Goal: Task Accomplishment & Management: Use online tool/utility

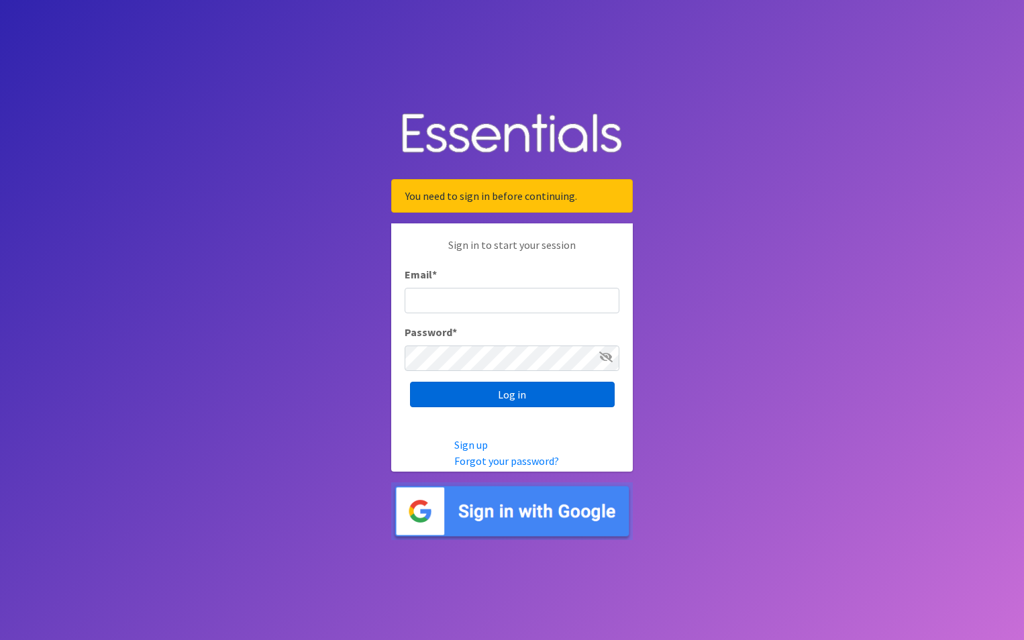
type input "[EMAIL_ADDRESS][PERSON_NAME][DOMAIN_NAME]"
click at [462, 395] on input "Log in" at bounding box center [512, 395] width 205 height 26
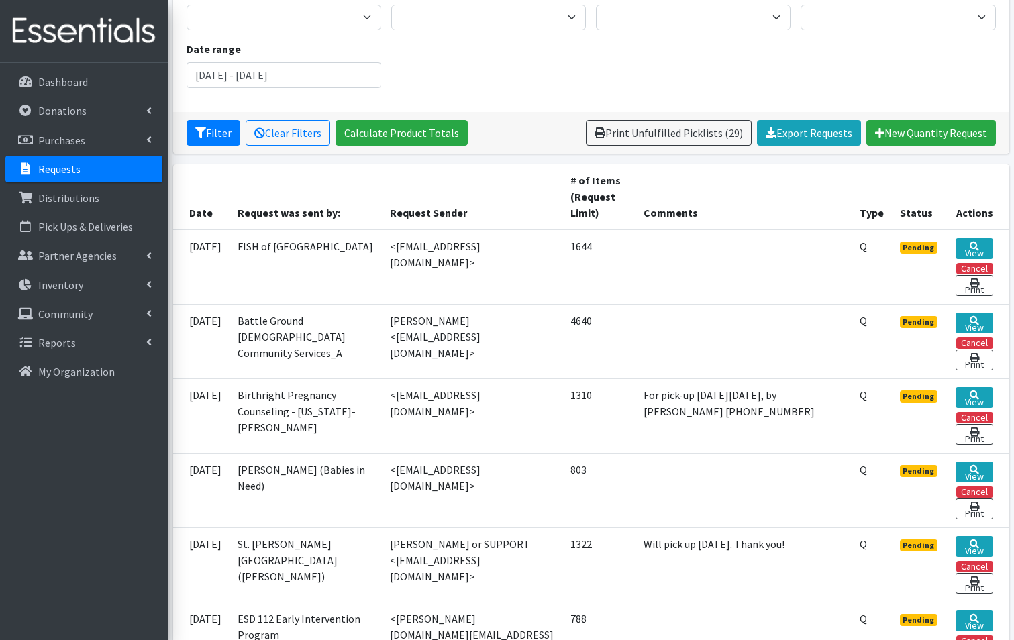
scroll to position [201, 0]
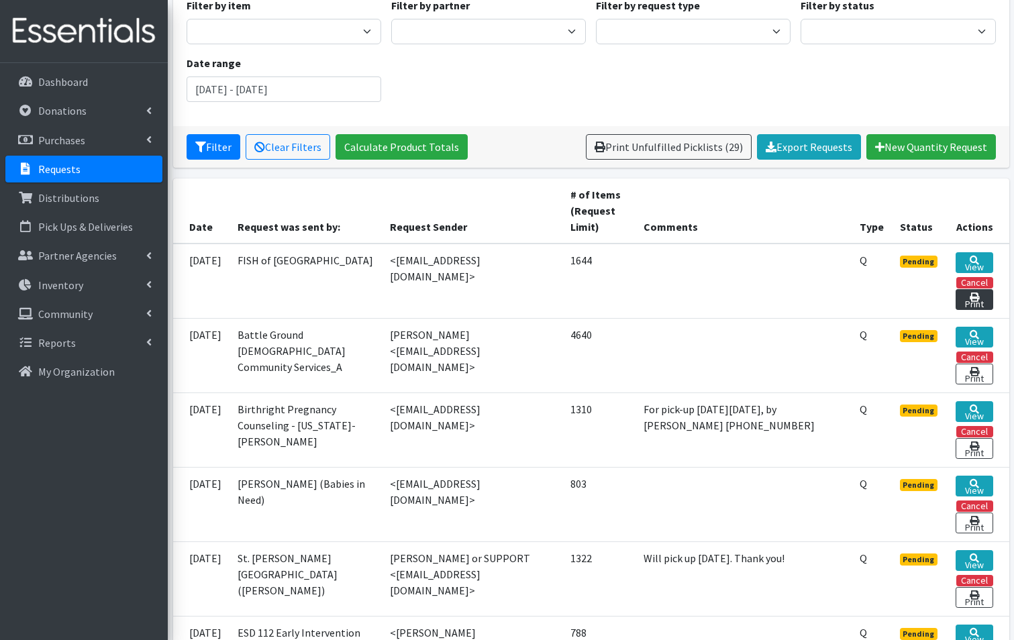
click at [969, 289] on link "Print" at bounding box center [974, 299] width 37 height 21
click at [971, 252] on link "View" at bounding box center [974, 262] width 37 height 21
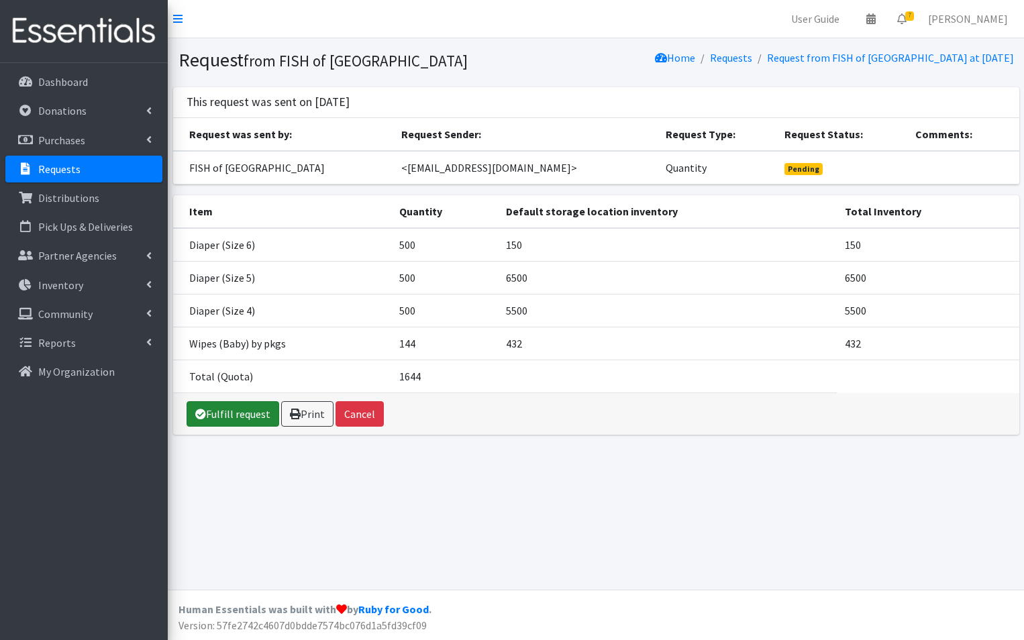
click at [225, 411] on link "Fulfill request" at bounding box center [233, 414] width 93 height 26
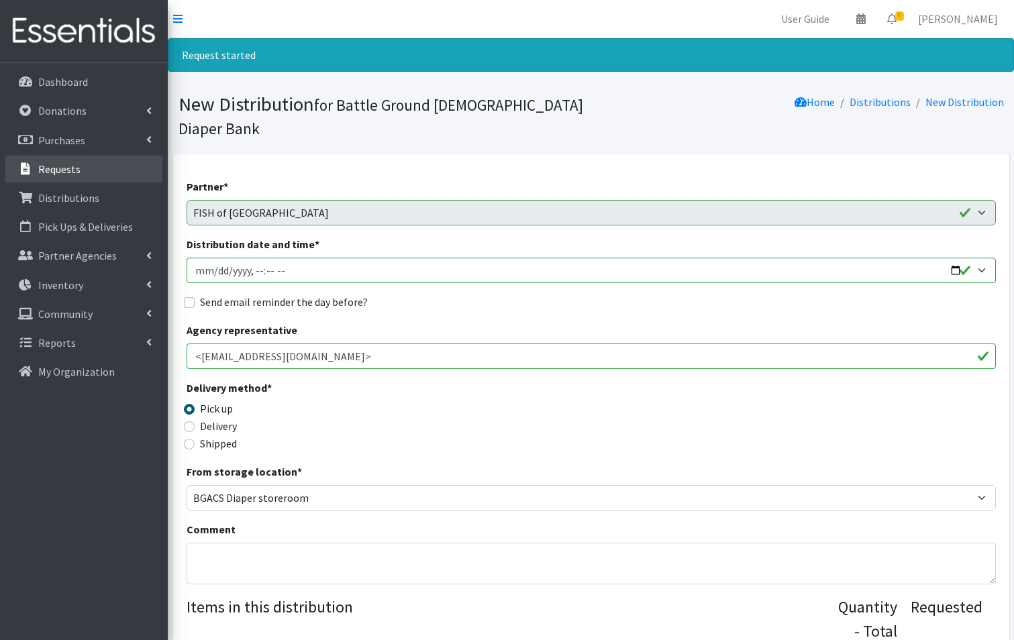
click at [68, 171] on p "Requests" at bounding box center [59, 168] width 42 height 13
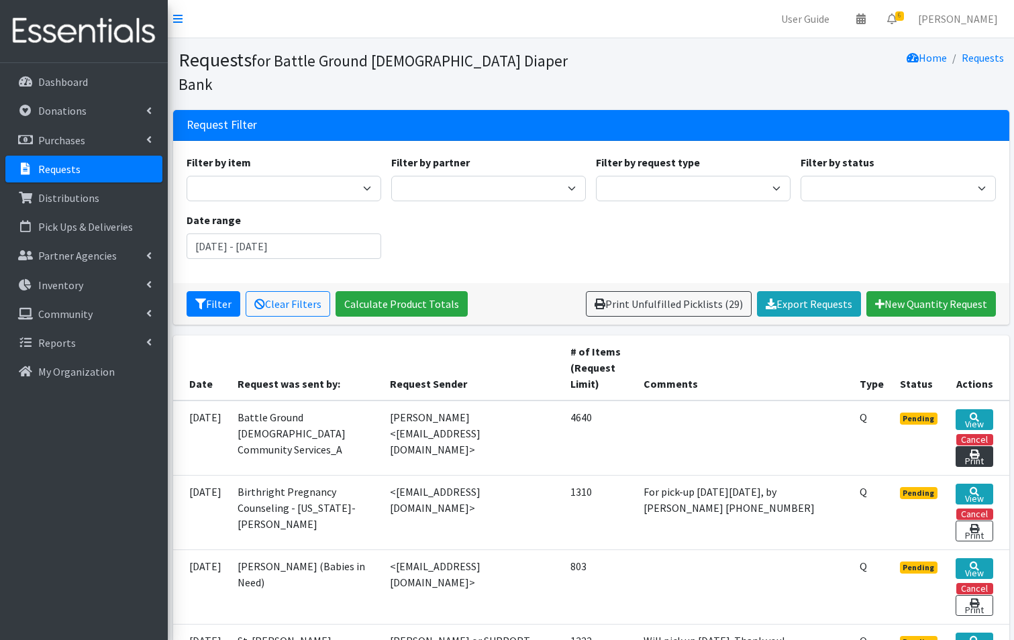
click at [971, 446] on link "Print" at bounding box center [974, 456] width 37 height 21
click at [975, 409] on link "View" at bounding box center [974, 419] width 37 height 21
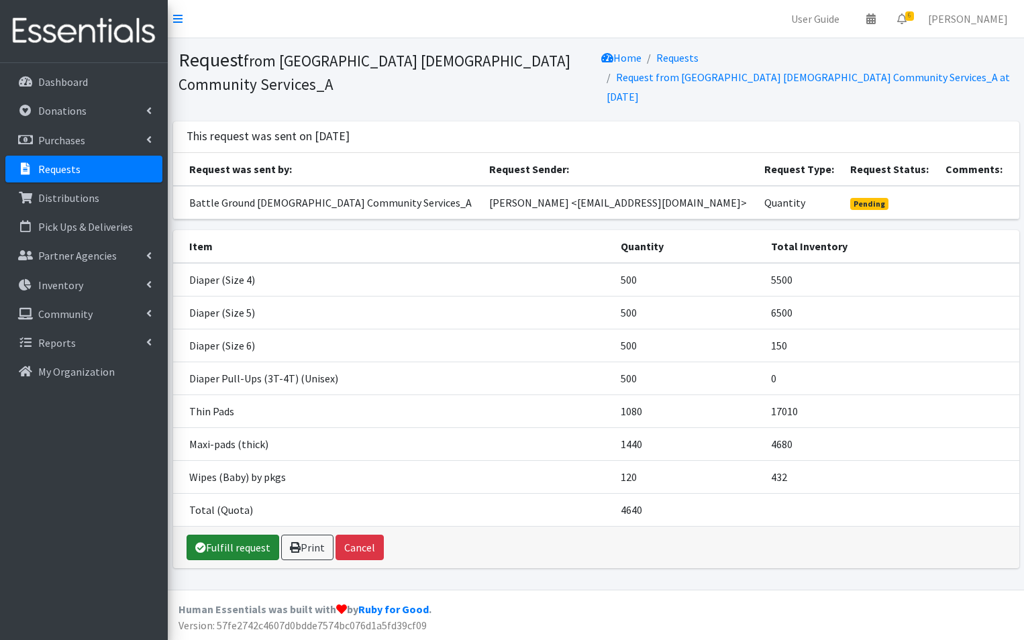
click at [240, 535] on link "Fulfill request" at bounding box center [233, 548] width 93 height 26
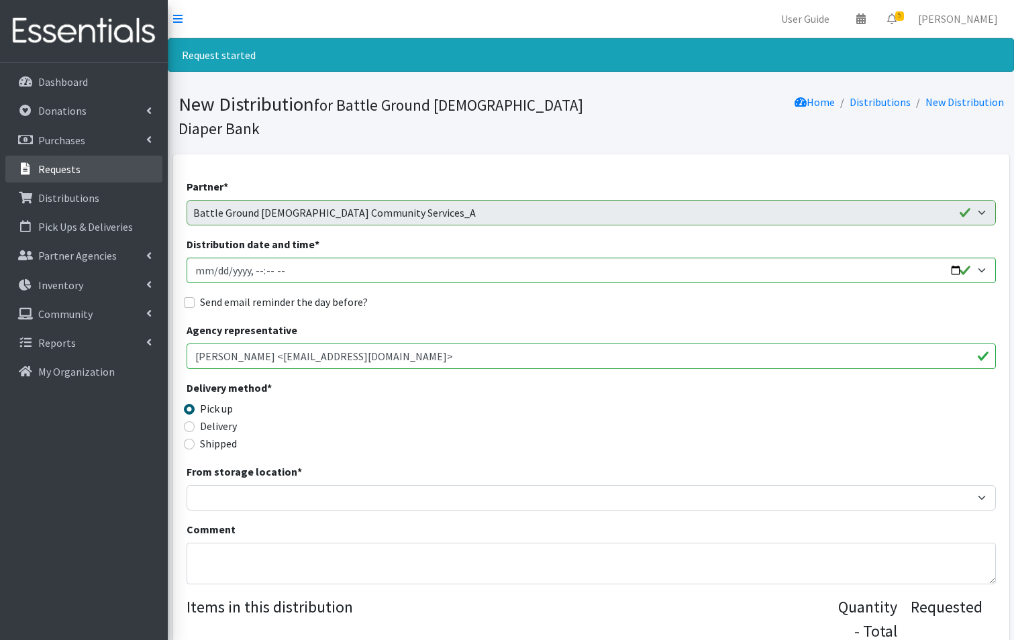
click at [93, 175] on link "Requests" at bounding box center [83, 169] width 157 height 27
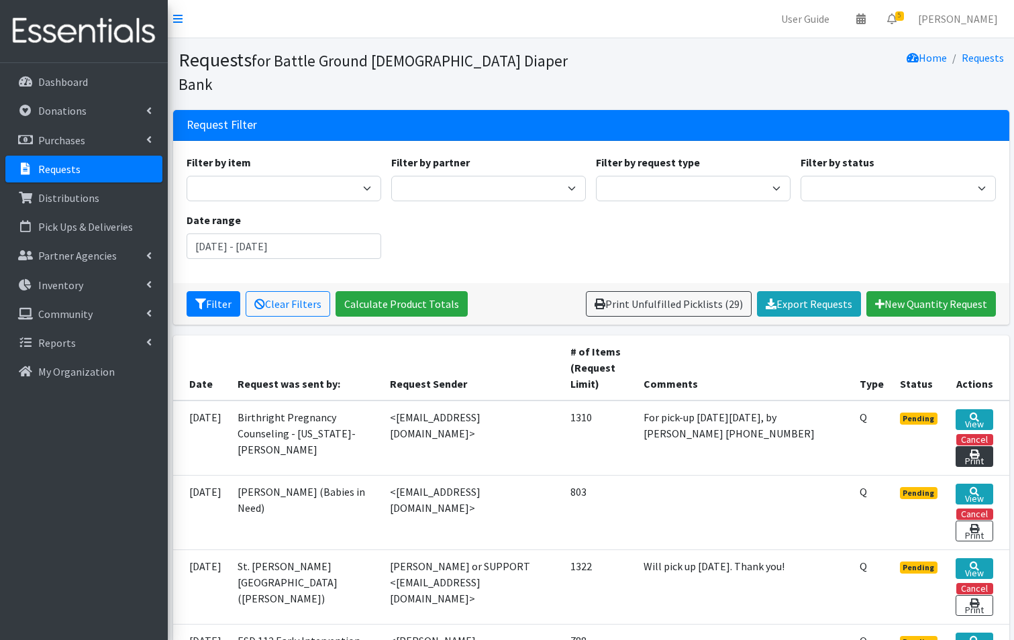
click at [980, 446] on link "Print" at bounding box center [974, 456] width 37 height 21
click at [981, 409] on link "View" at bounding box center [974, 419] width 37 height 21
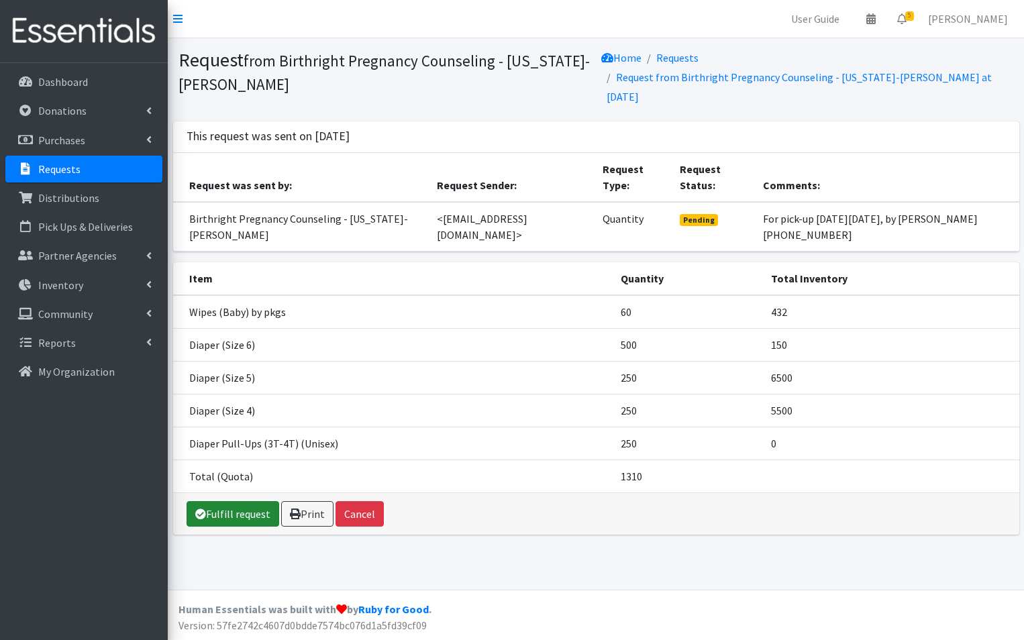
click at [227, 516] on link "Fulfill request" at bounding box center [233, 514] width 93 height 26
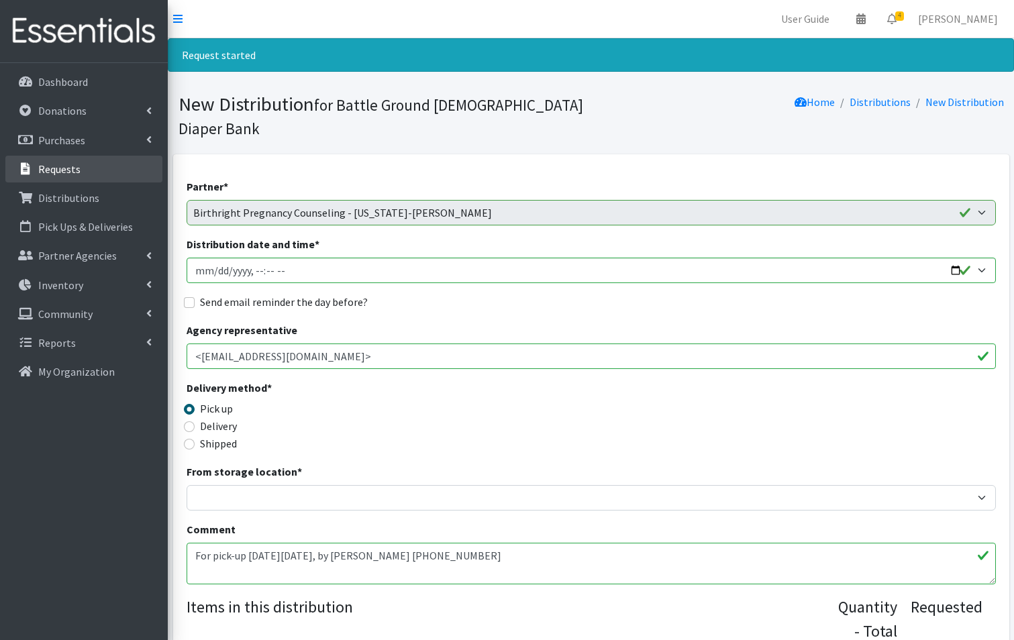
click at [50, 170] on p "Requests" at bounding box center [59, 168] width 42 height 13
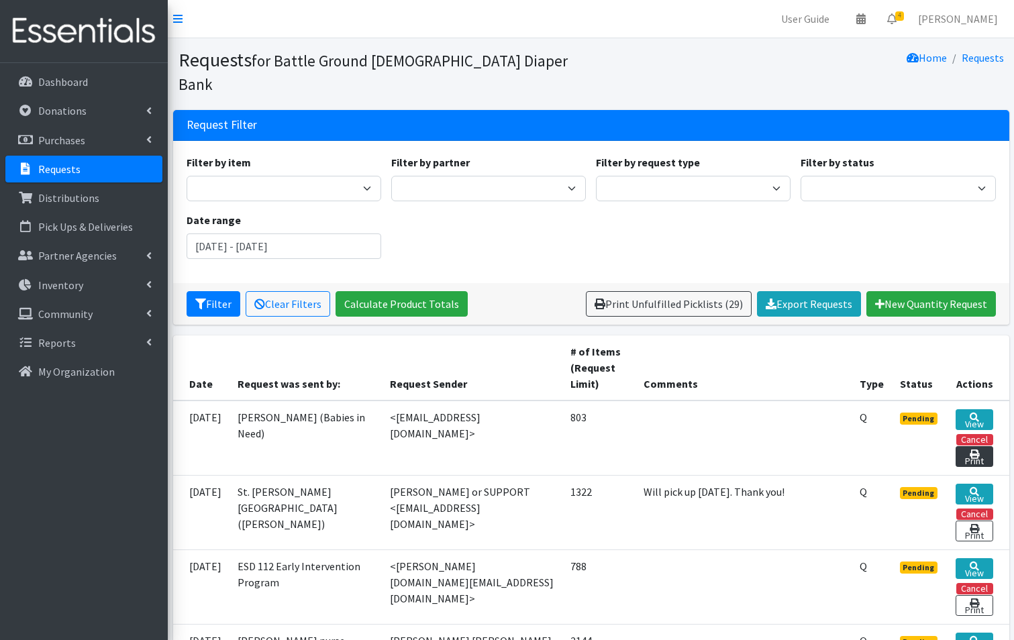
click at [983, 446] on link "Print" at bounding box center [974, 456] width 37 height 21
click at [975, 409] on link "View" at bounding box center [974, 419] width 37 height 21
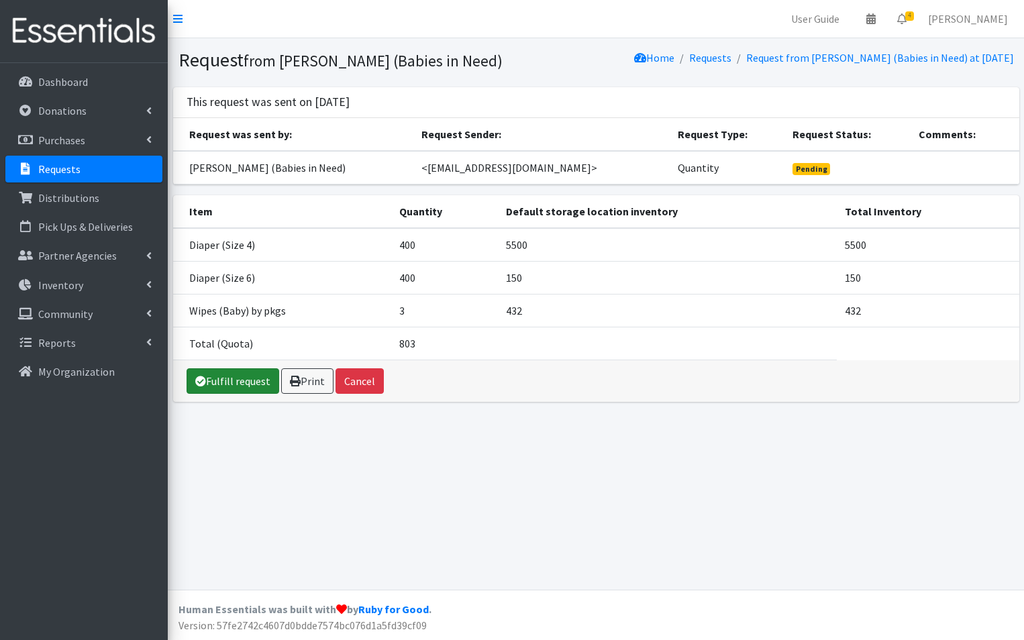
click at [246, 377] on link "Fulfill request" at bounding box center [233, 382] width 93 height 26
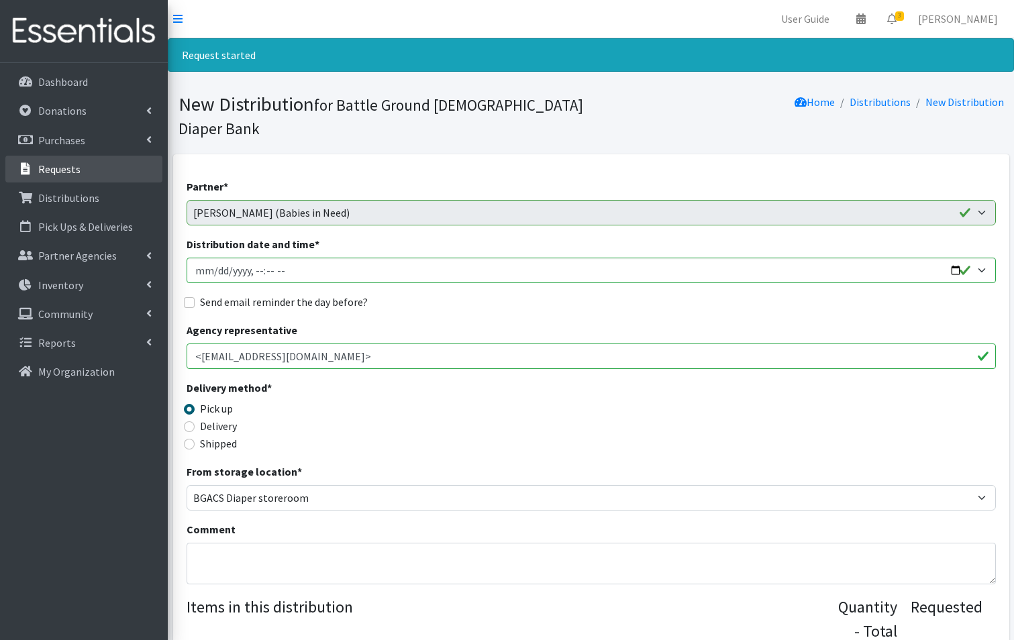
click at [46, 173] on p "Requests" at bounding box center [59, 168] width 42 height 13
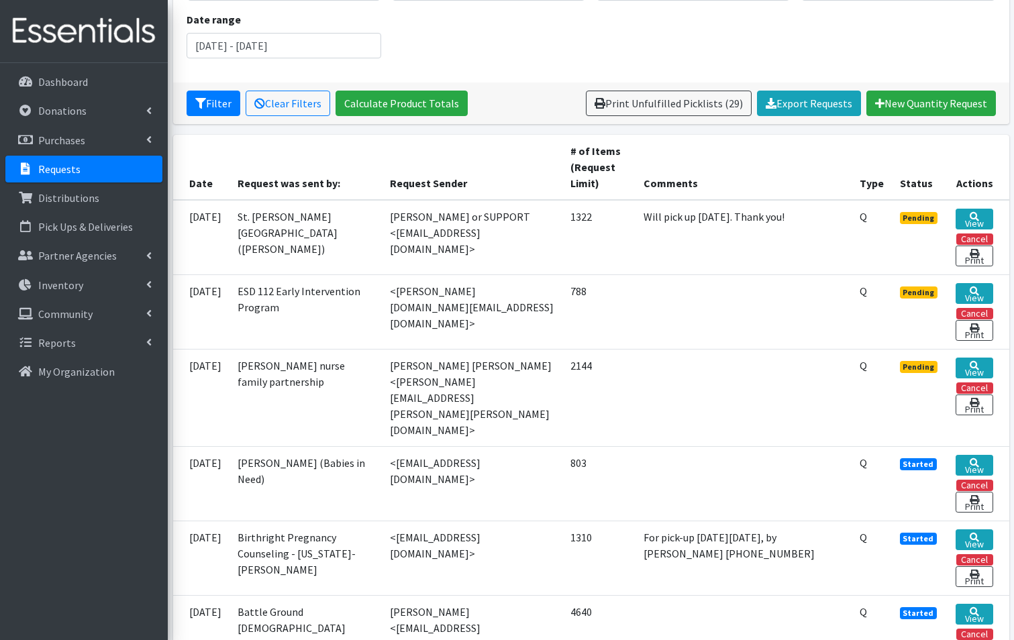
scroll to position [201, 0]
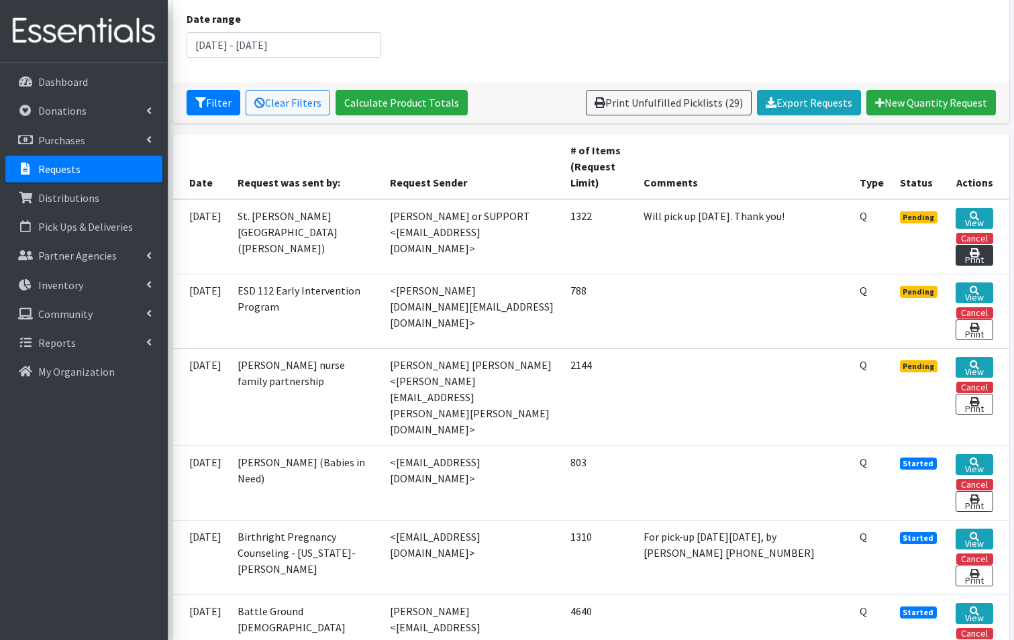
click at [977, 245] on link "Print" at bounding box center [974, 255] width 37 height 21
click at [980, 208] on link "View" at bounding box center [974, 218] width 37 height 21
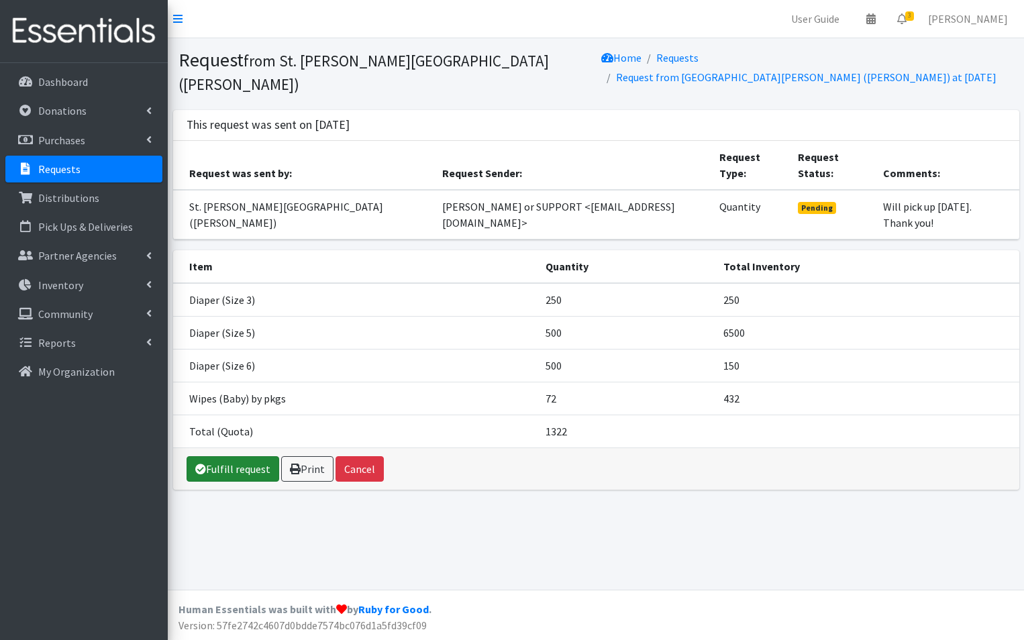
click at [236, 464] on link "Fulfill request" at bounding box center [233, 469] width 93 height 26
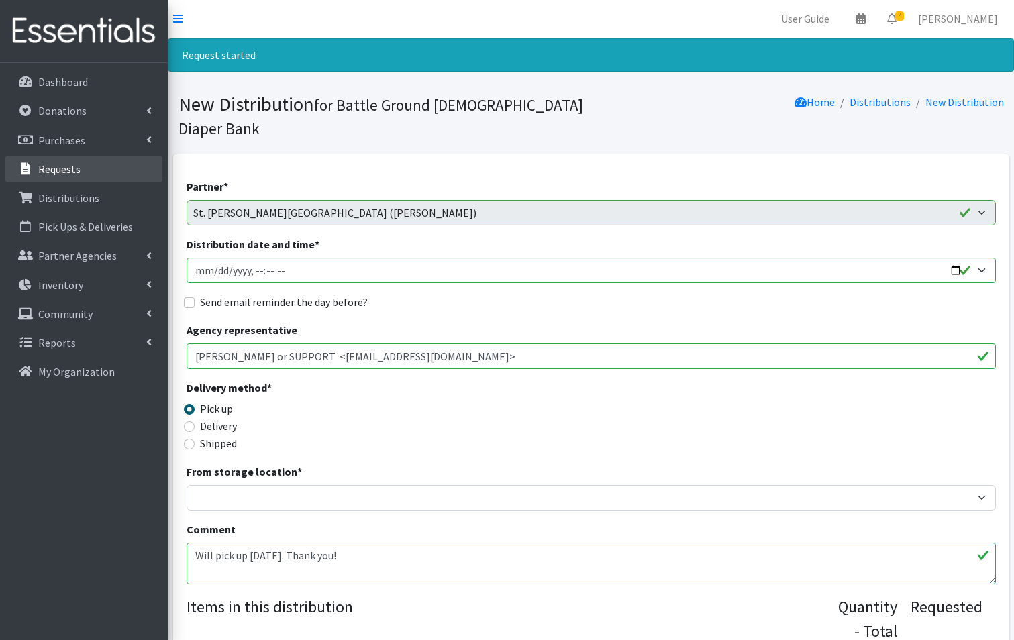
click at [64, 170] on p "Requests" at bounding box center [59, 168] width 42 height 13
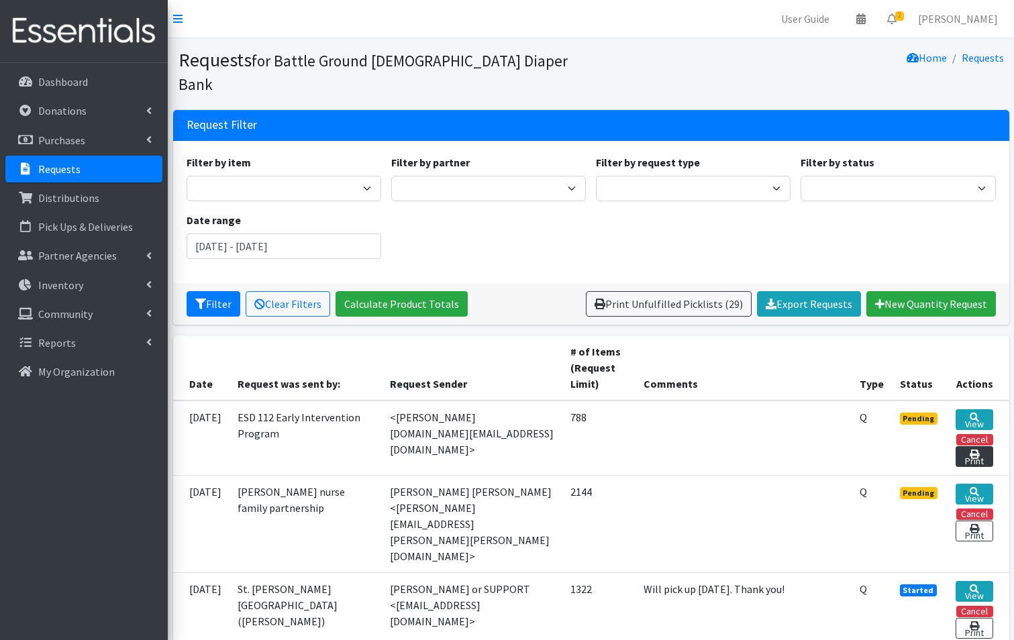
click at [973, 446] on link "Print" at bounding box center [974, 456] width 37 height 21
click at [971, 409] on link "View" at bounding box center [974, 419] width 37 height 21
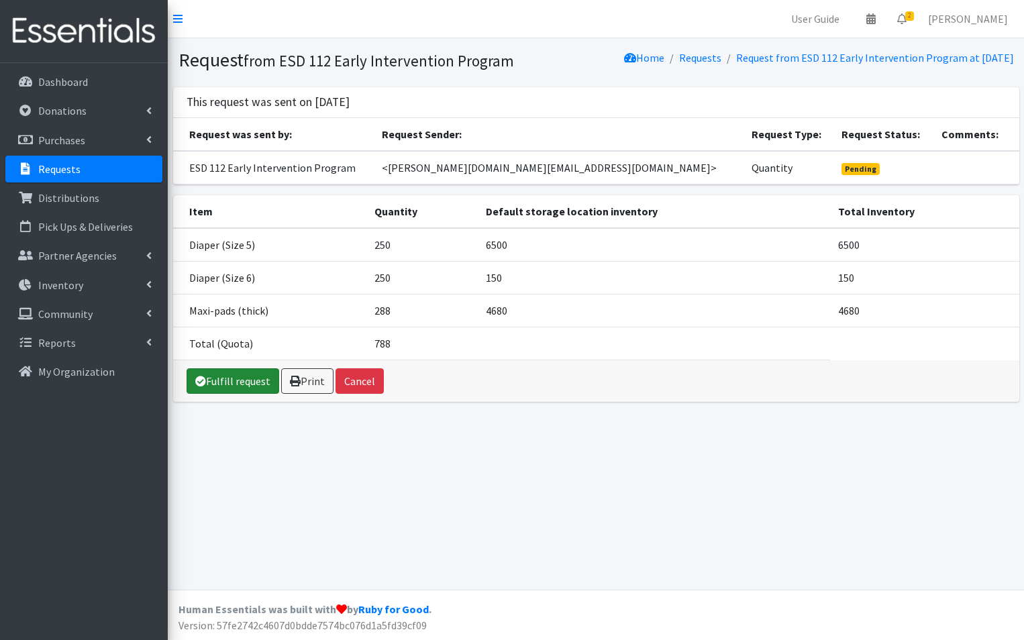
click at [232, 394] on link "Fulfill request" at bounding box center [233, 382] width 93 height 26
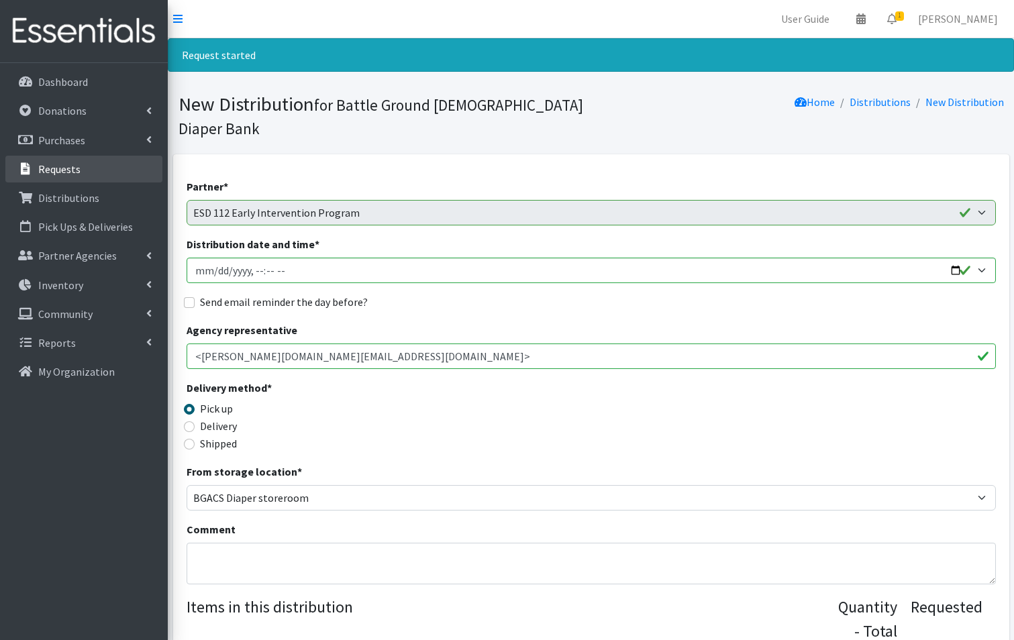
click at [88, 167] on link "Requests" at bounding box center [83, 169] width 157 height 27
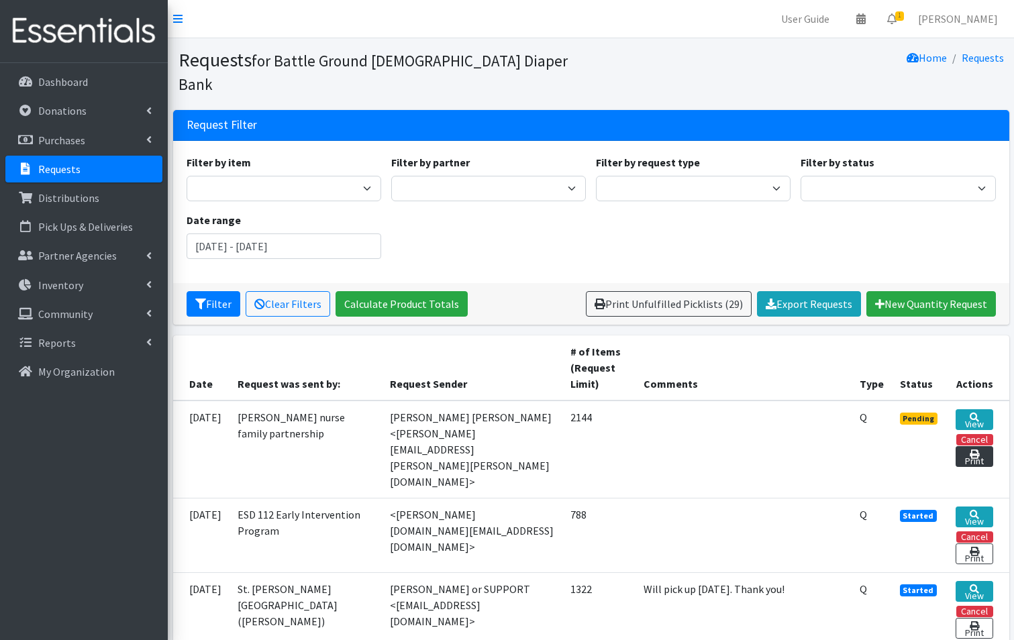
click at [973, 446] on link "Print" at bounding box center [974, 456] width 37 height 21
click at [977, 409] on link "View" at bounding box center [974, 419] width 37 height 21
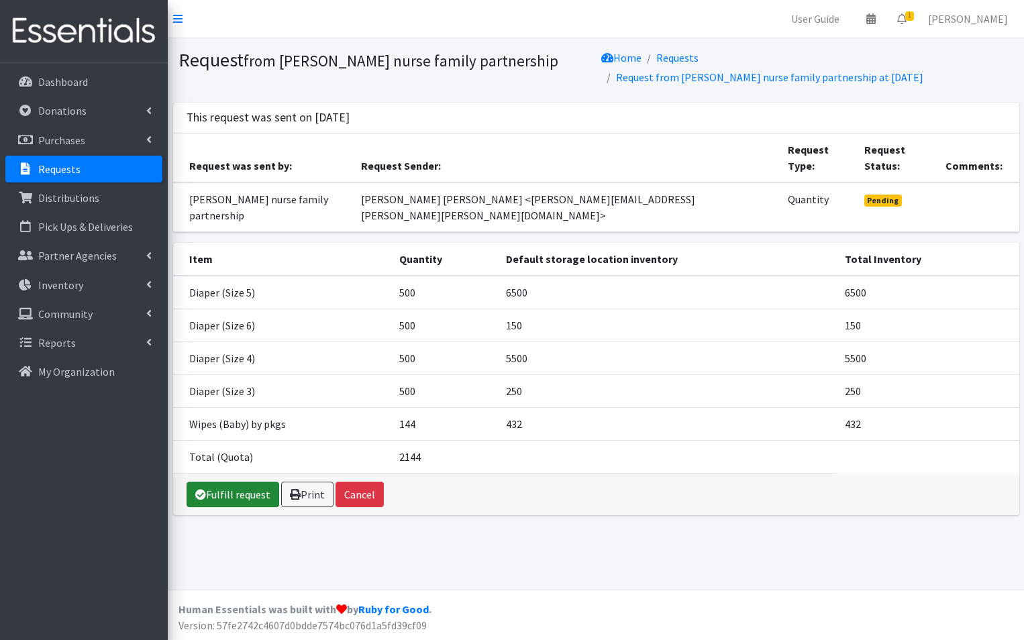
click at [228, 482] on link "Fulfill request" at bounding box center [233, 495] width 93 height 26
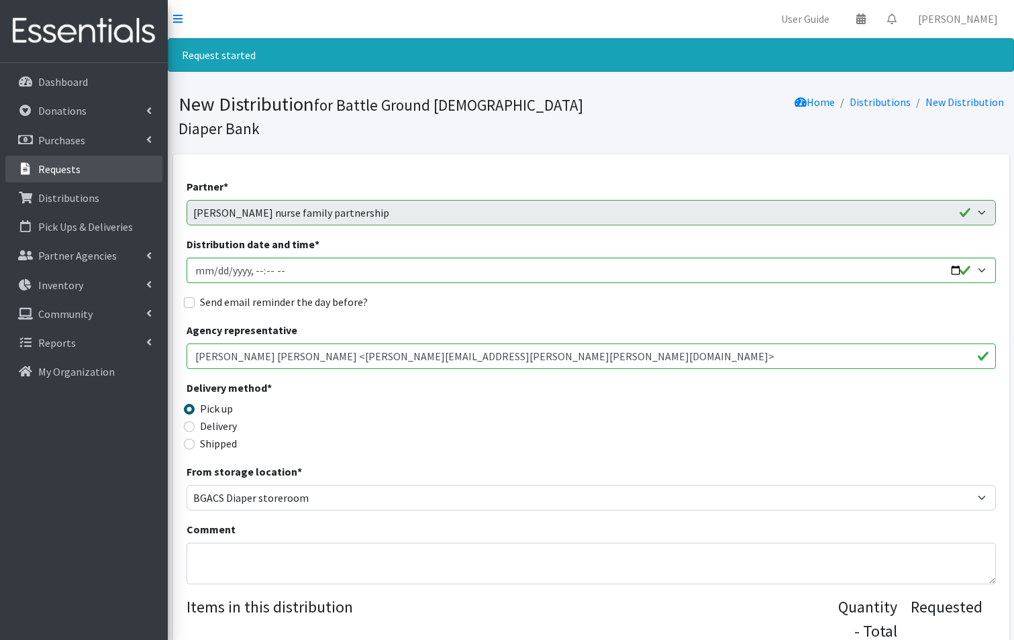
click at [58, 167] on p "Requests" at bounding box center [59, 168] width 42 height 13
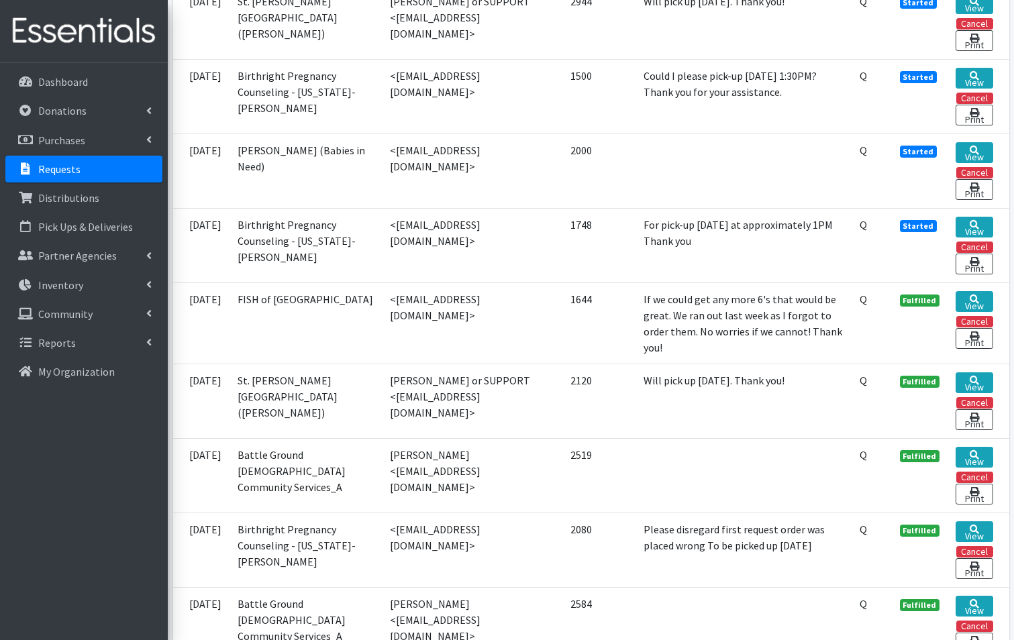
scroll to position [2484, 0]
